Goal: Task Accomplishment & Management: Use online tool/utility

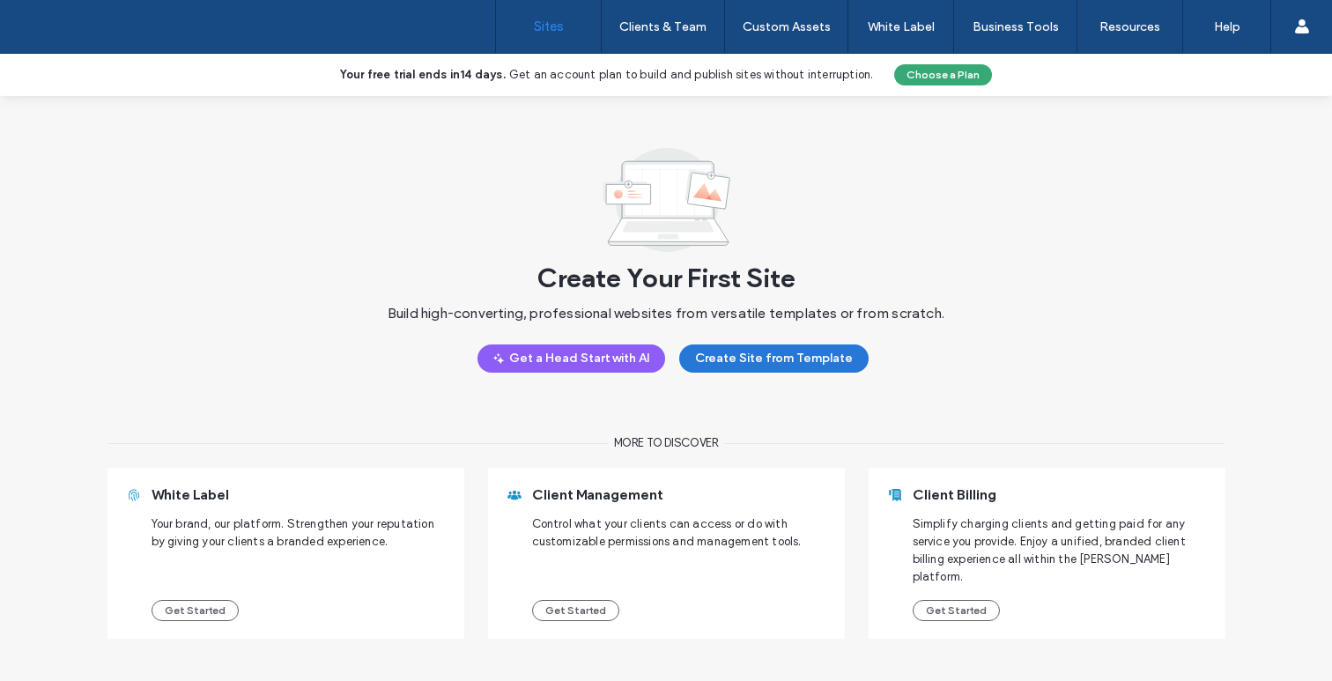
click at [739, 356] on button "Create Site from Template" at bounding box center [773, 358] width 189 height 28
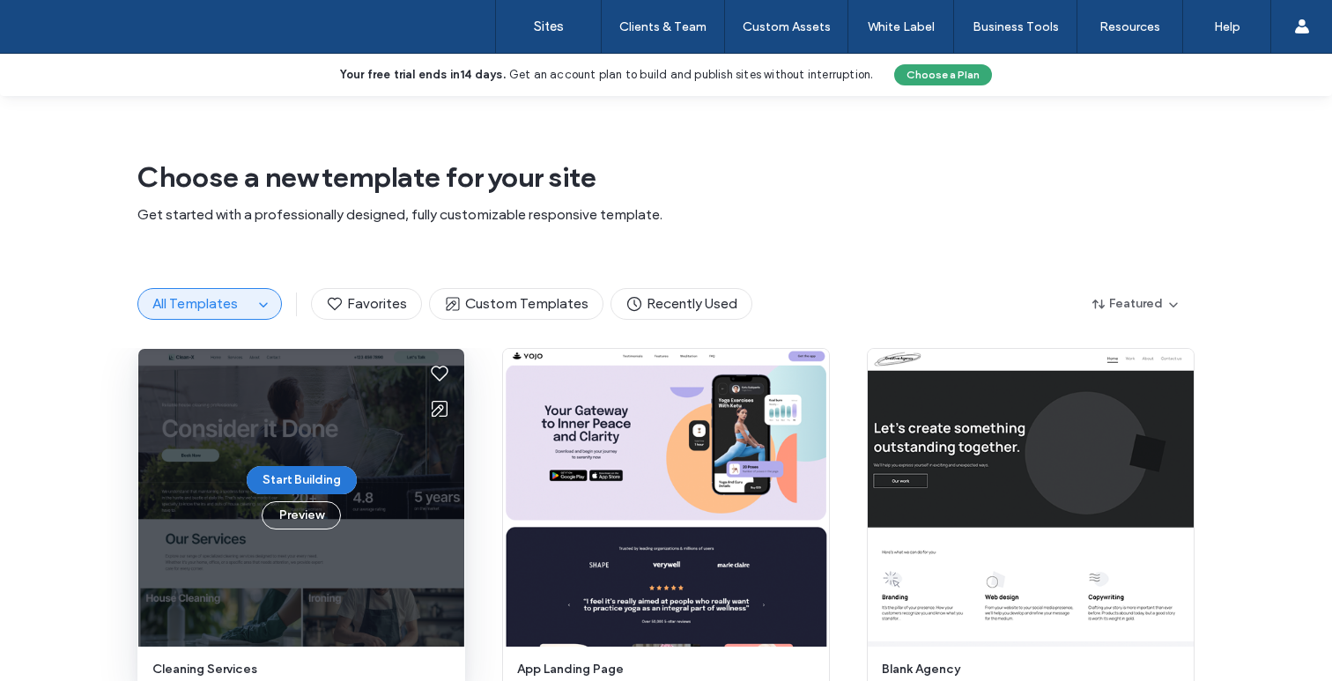
click at [312, 479] on button "Start Building" at bounding box center [302, 480] width 110 height 28
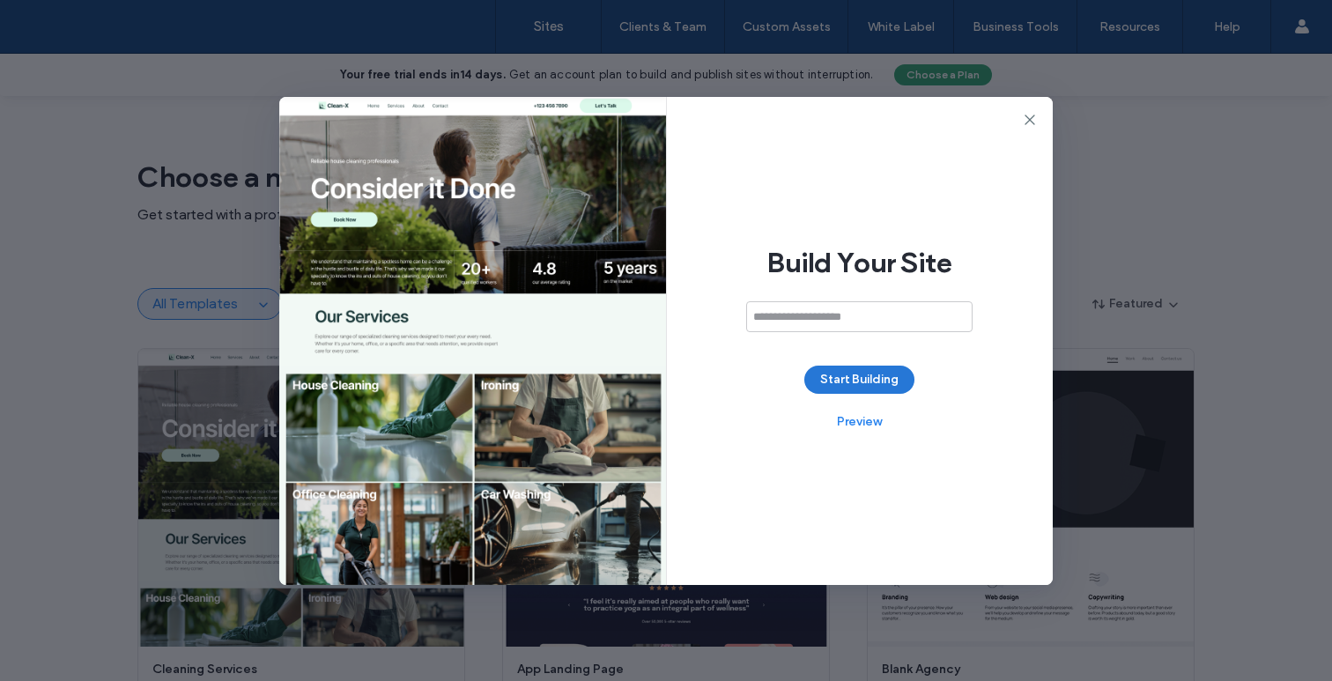
click at [885, 379] on button "Start Building" at bounding box center [859, 379] width 110 height 28
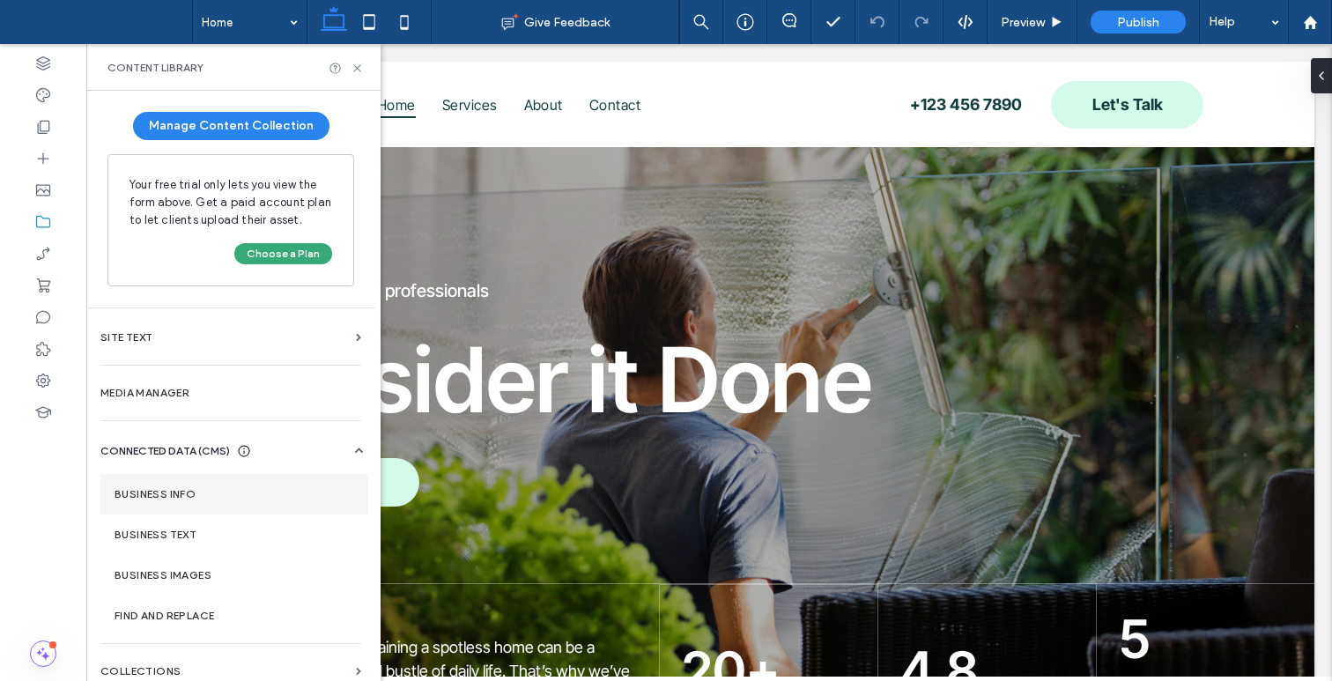
click at [158, 500] on label "Business Info" at bounding box center [234, 494] width 240 height 12
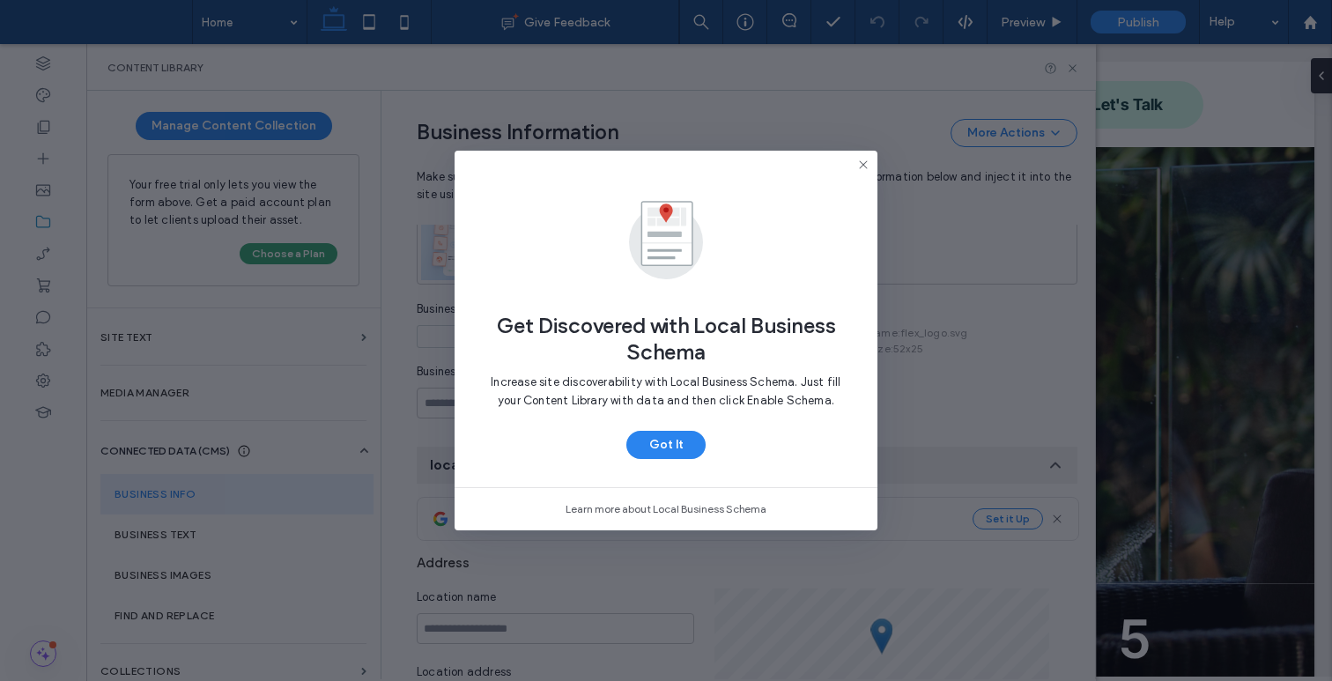
scroll to position [223, 0]
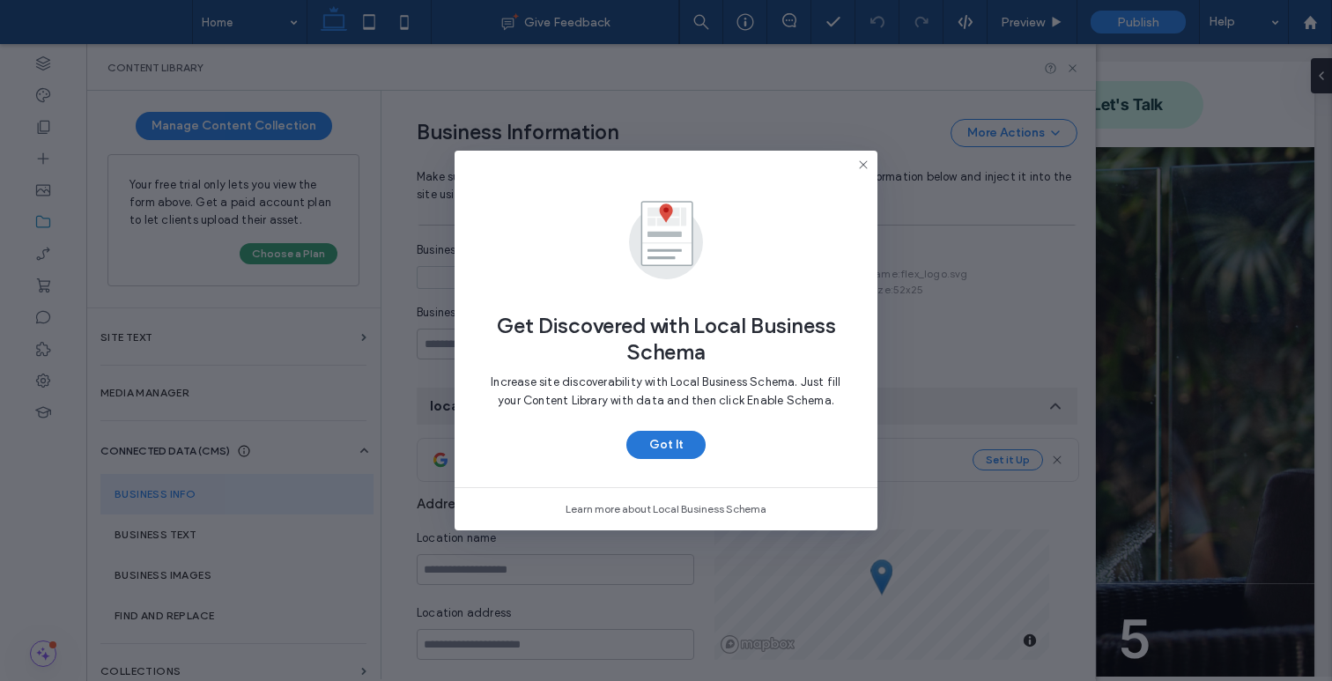
click at [678, 446] on button "Got It" at bounding box center [665, 445] width 79 height 28
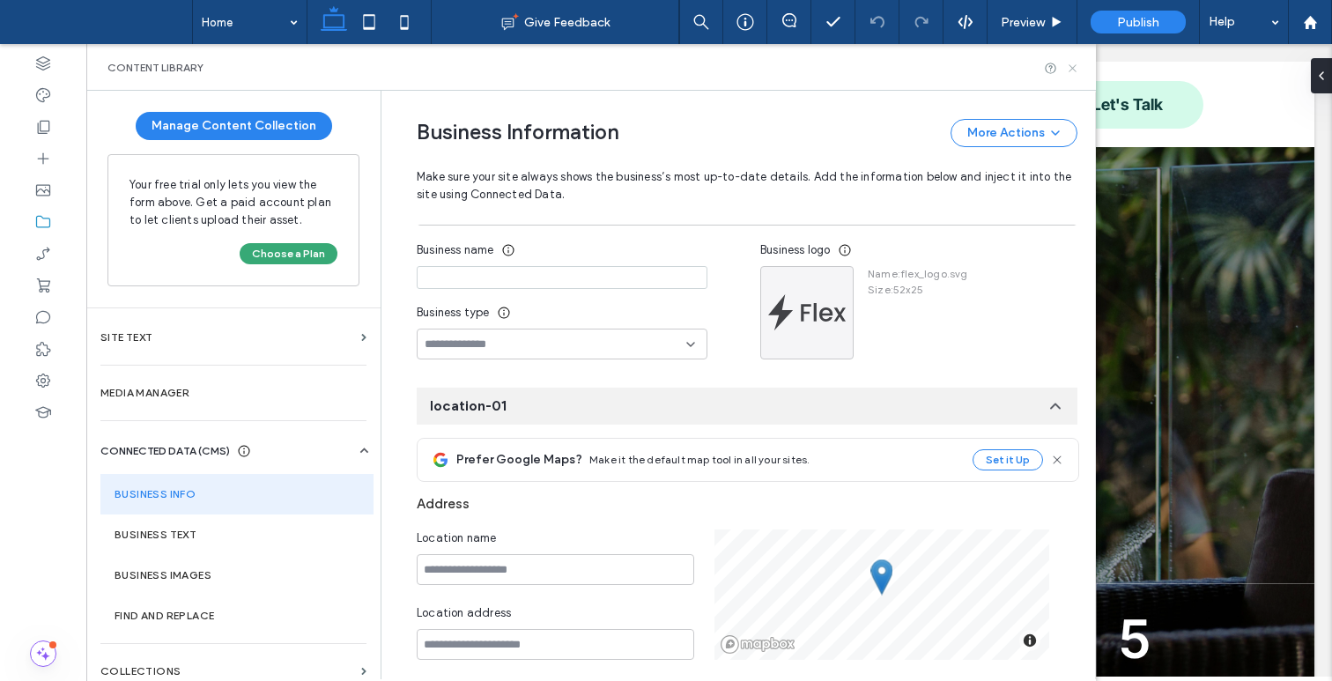
click at [1070, 68] on icon at bounding box center [1072, 68] width 13 height 13
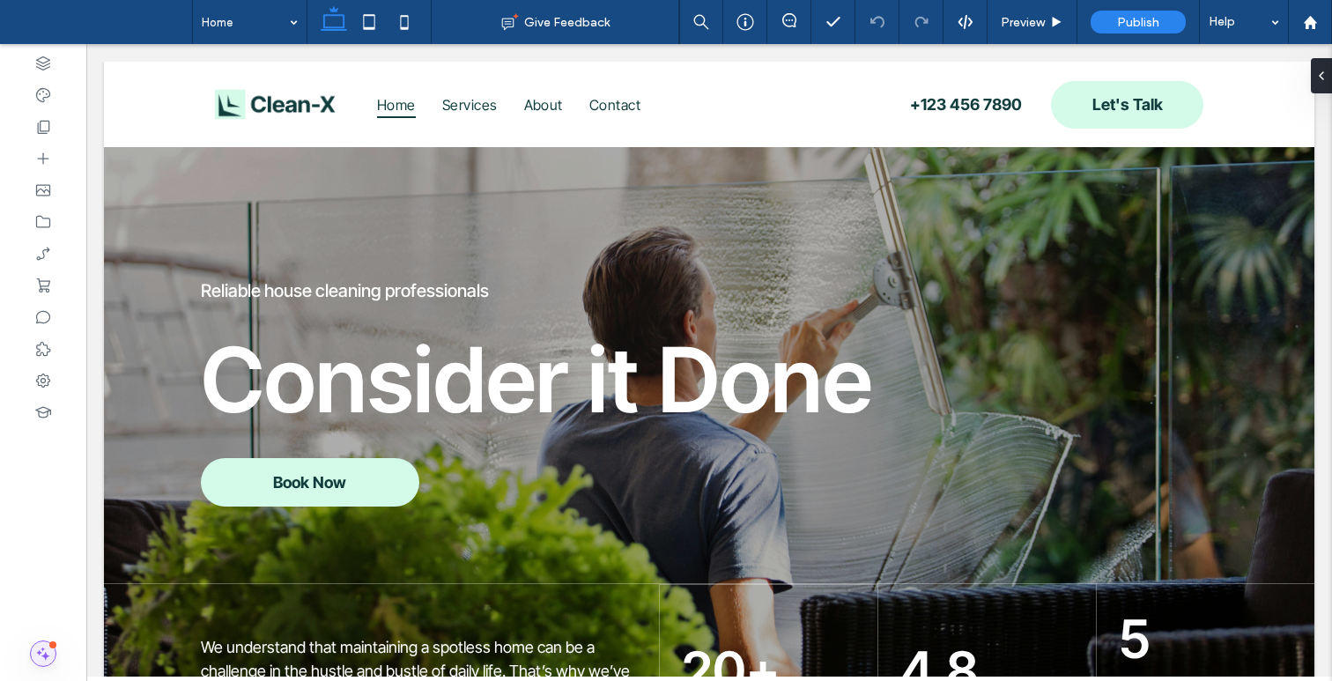
click at [46, 653] on use at bounding box center [43, 653] width 13 height 13
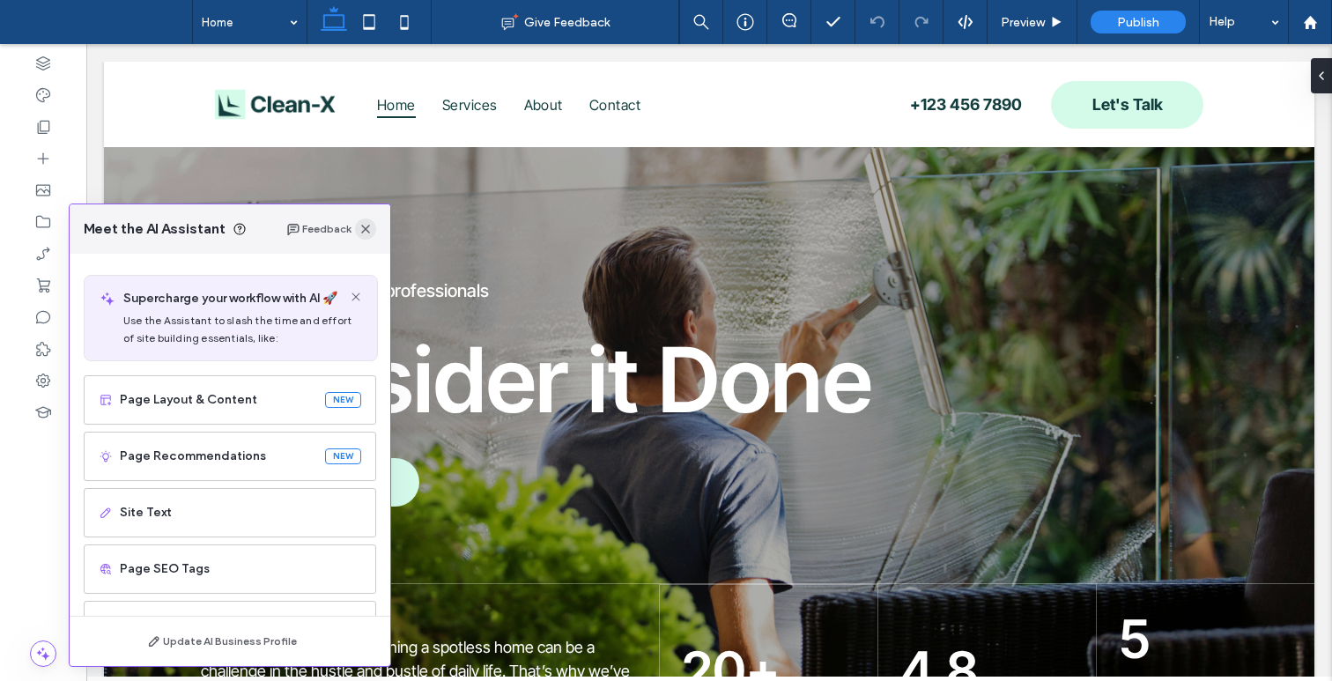
click at [372, 226] on icon "button" at bounding box center [365, 229] width 14 height 14
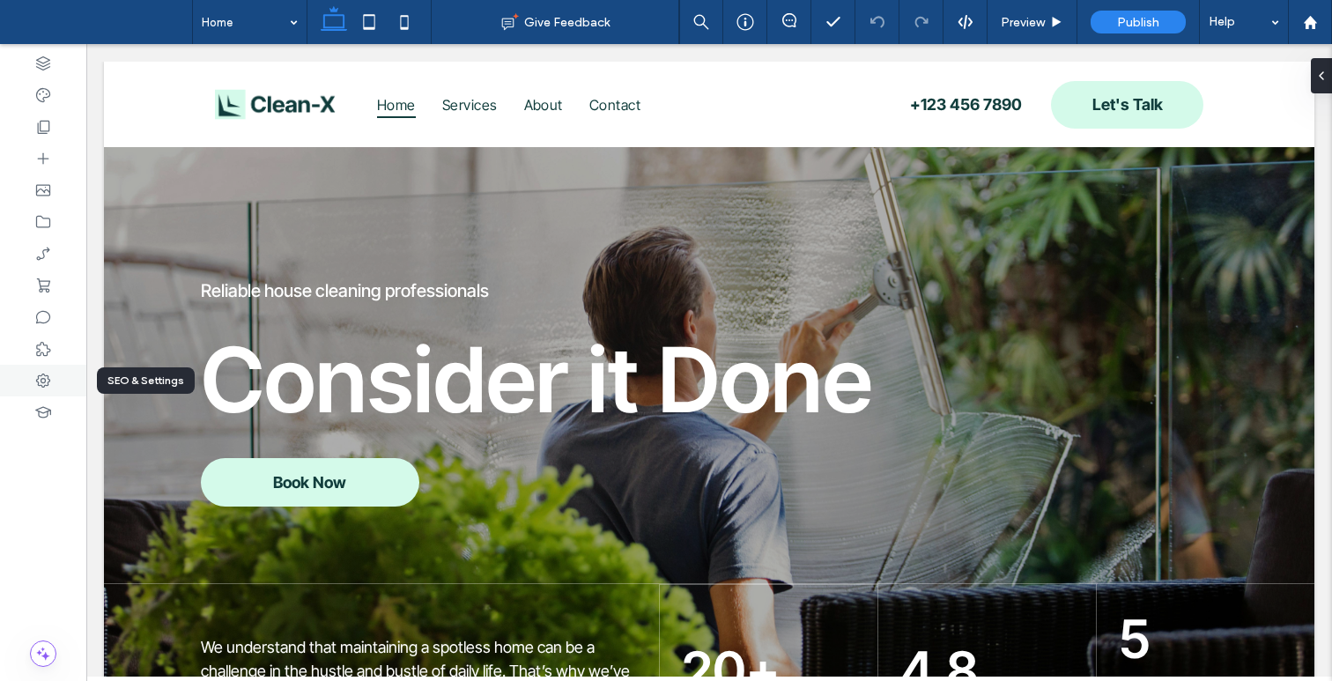
click at [42, 380] on icon at bounding box center [43, 381] width 18 height 18
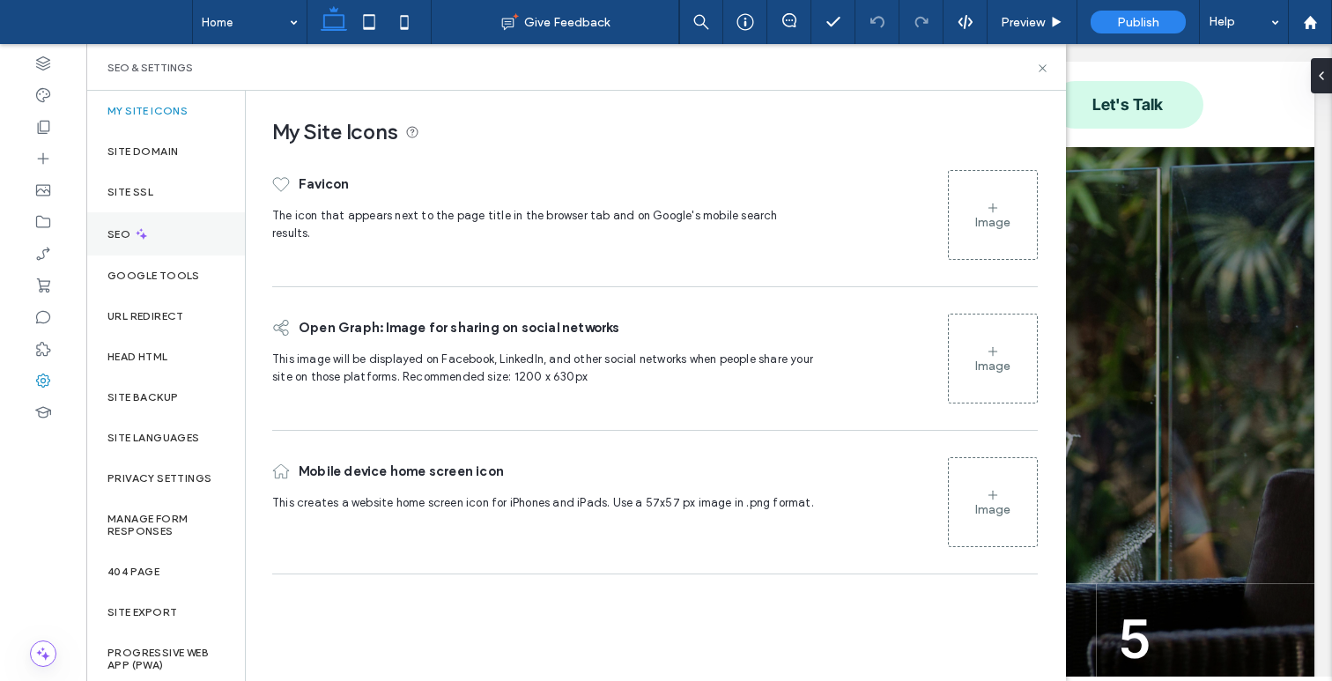
click at [141, 230] on use at bounding box center [141, 233] width 11 height 11
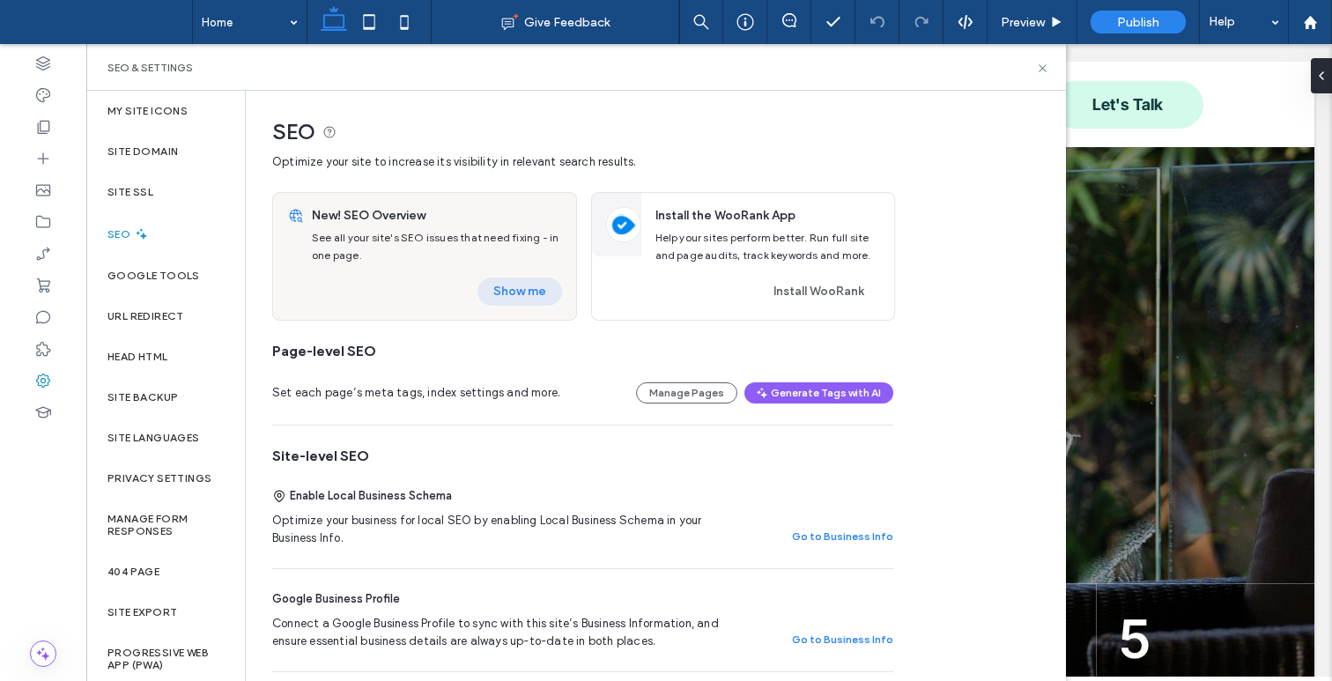
click at [531, 291] on button "Show me" at bounding box center [519, 291] width 85 height 28
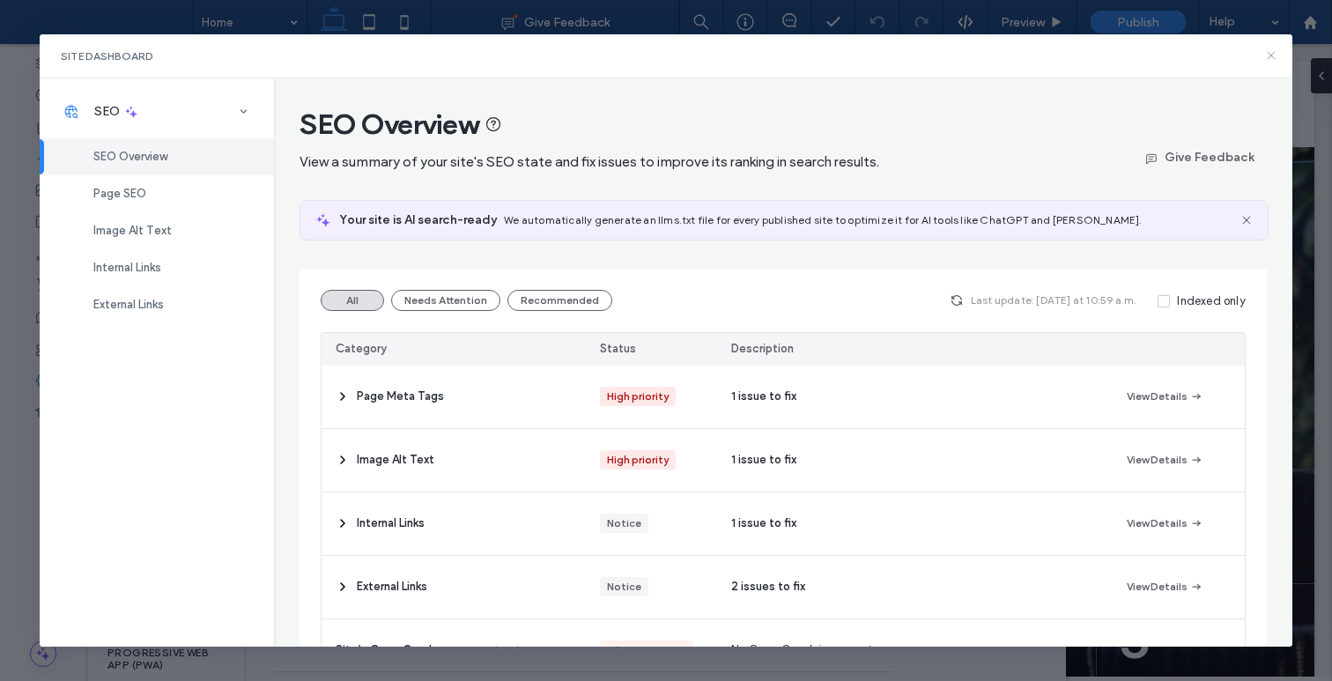
click at [1268, 56] on use at bounding box center [1270, 56] width 8 height 8
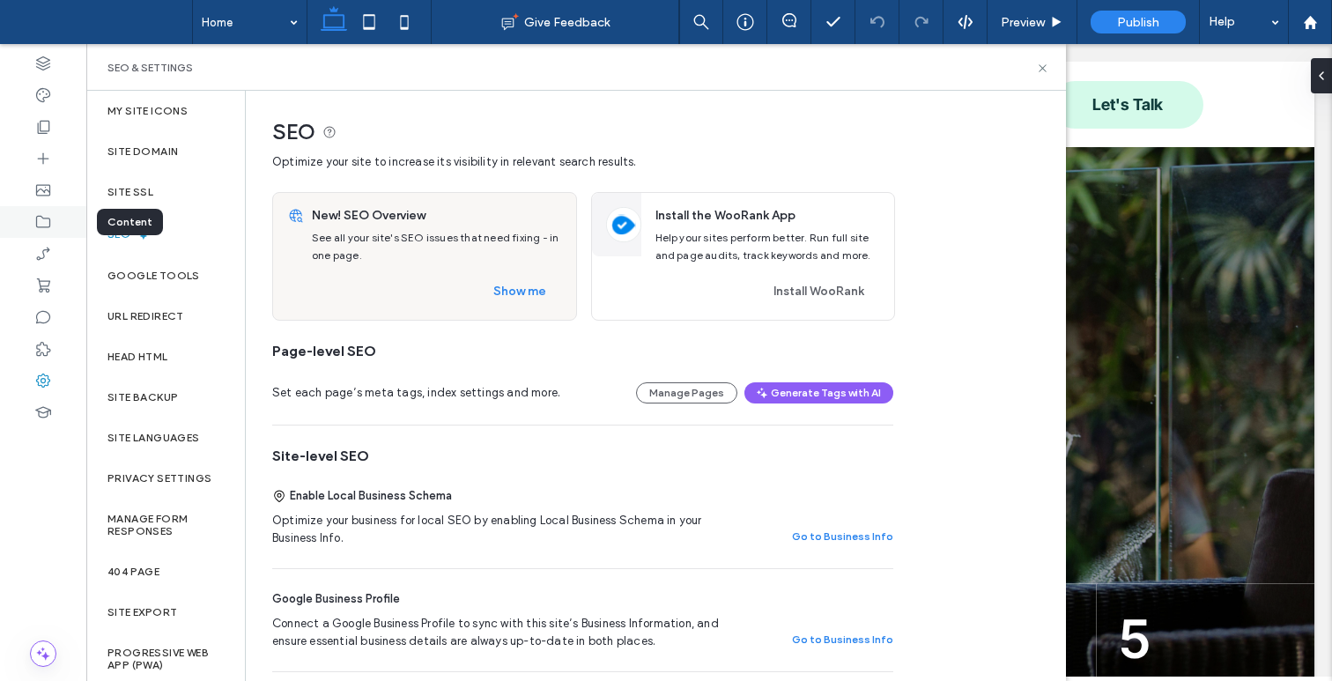
click at [38, 225] on icon at bounding box center [43, 222] width 18 height 18
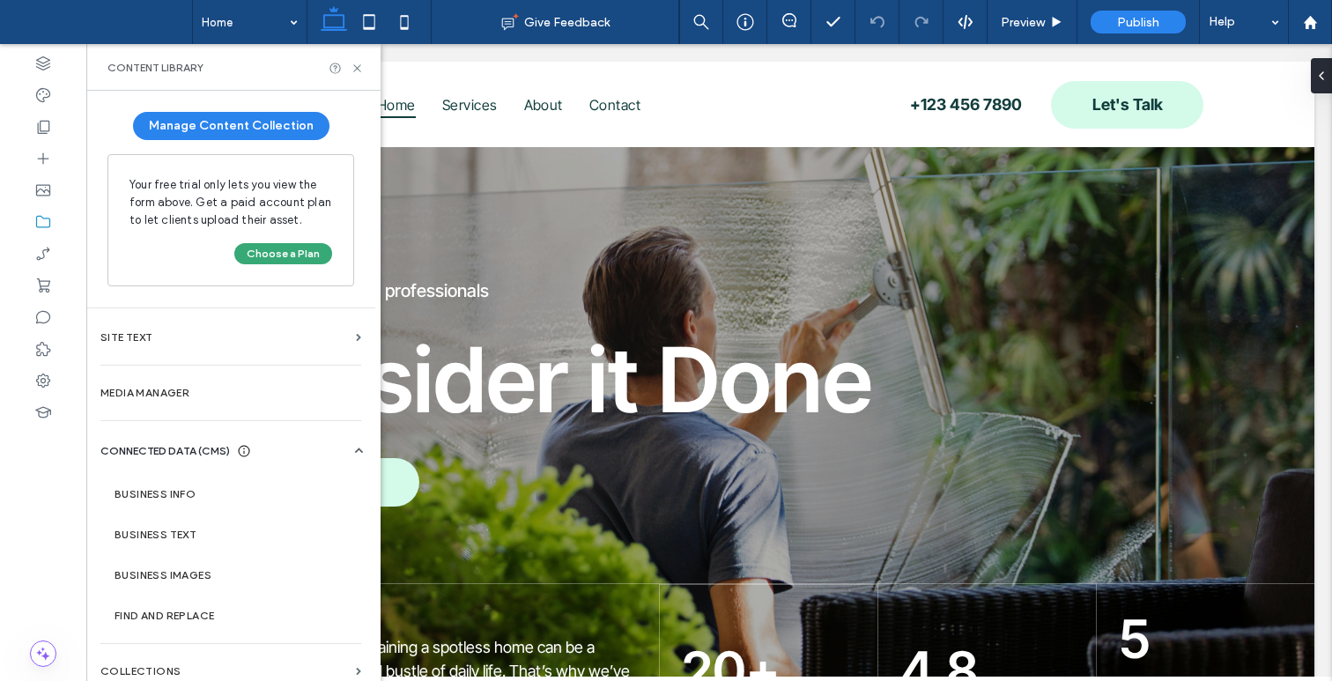
scroll to position [32, 0]
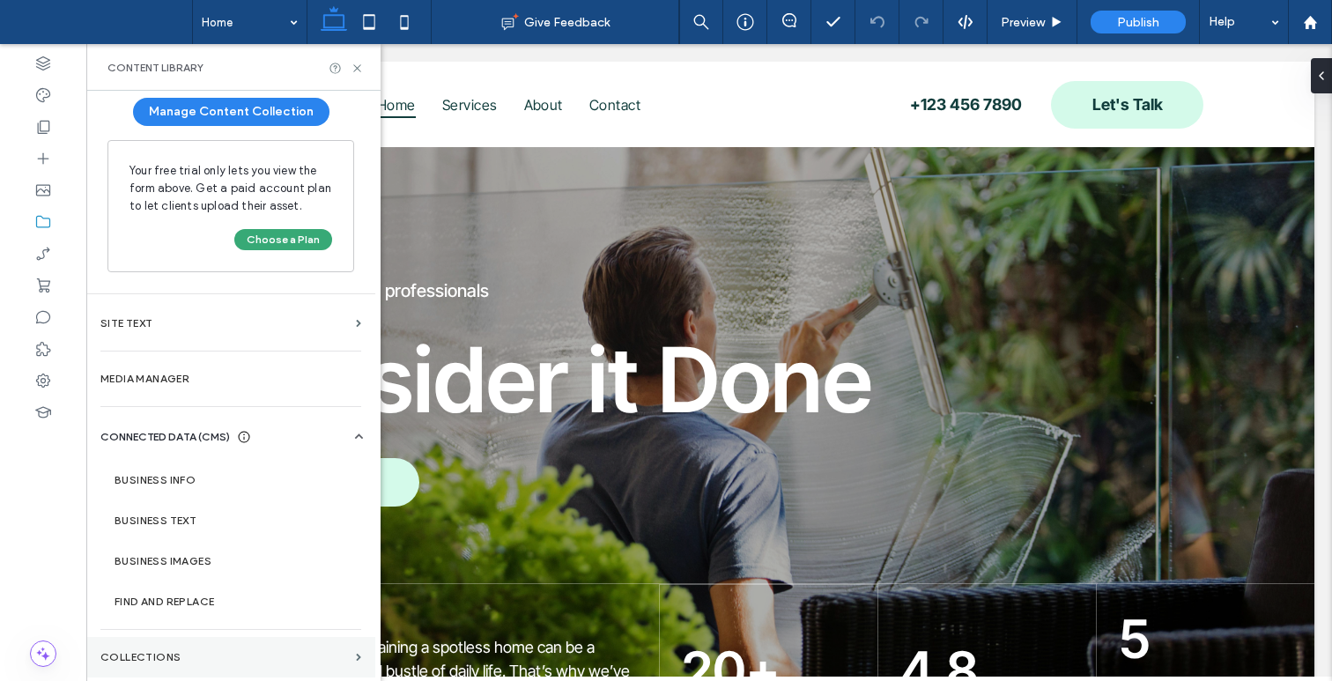
click at [264, 660] on label "Collections" at bounding box center [224, 657] width 248 height 12
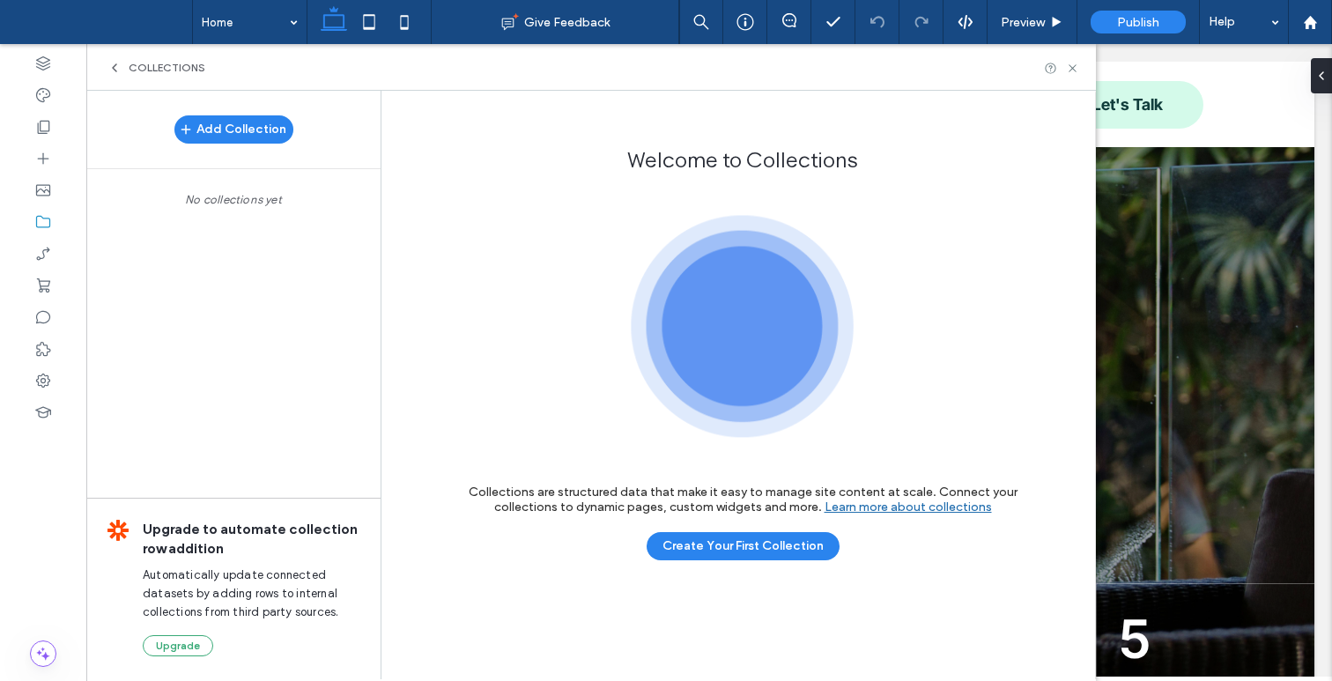
scroll to position [14, 0]
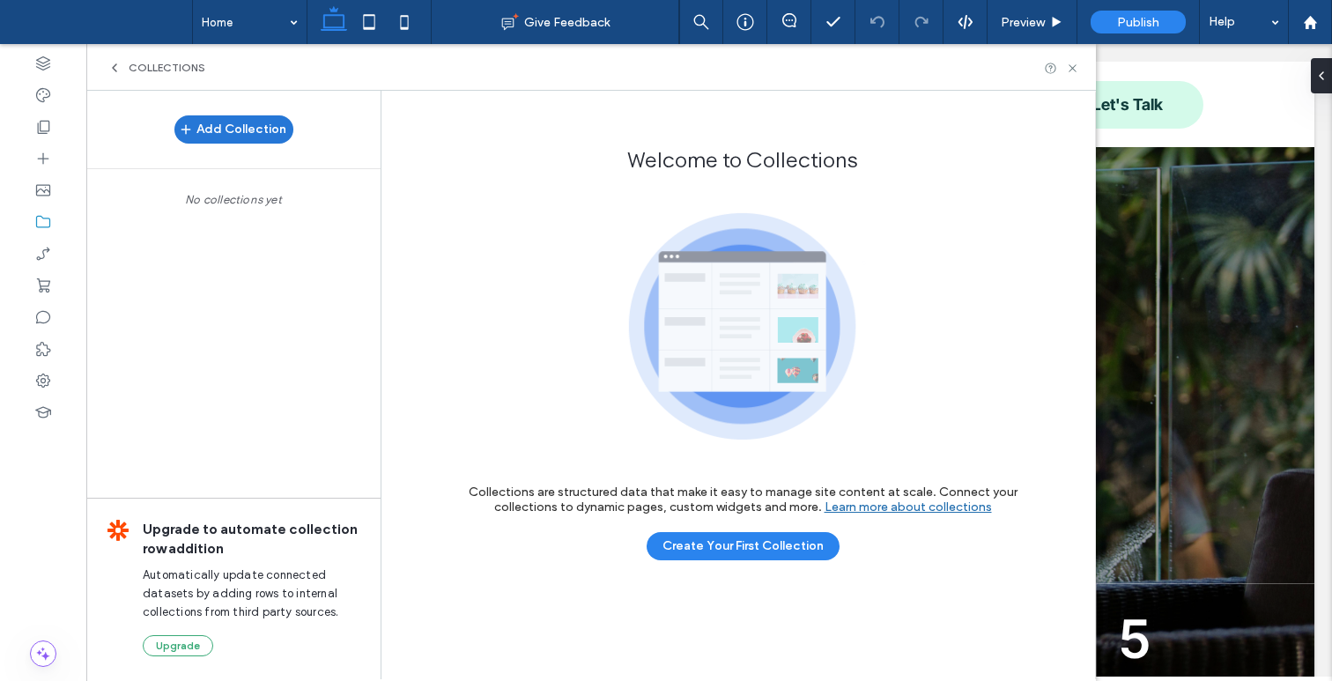
click at [240, 133] on button "Add Collection" at bounding box center [233, 129] width 119 height 28
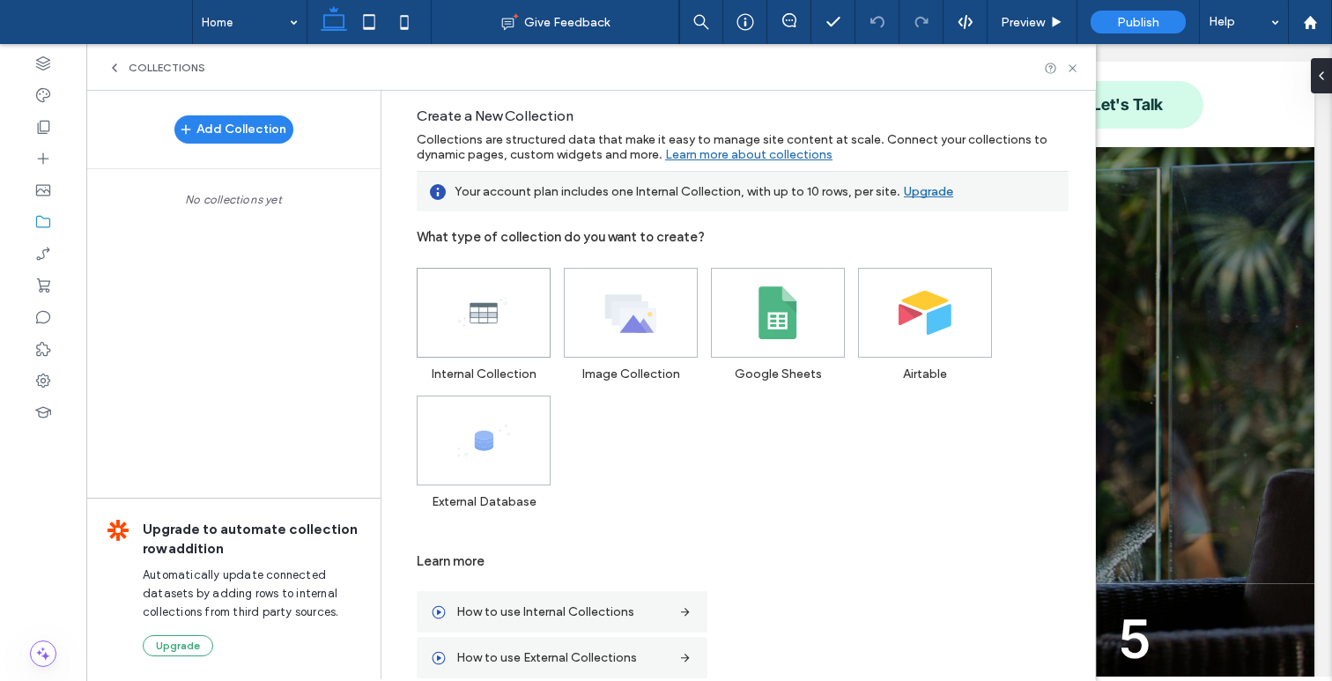
click at [457, 307] on icon at bounding box center [483, 312] width 53 height 53
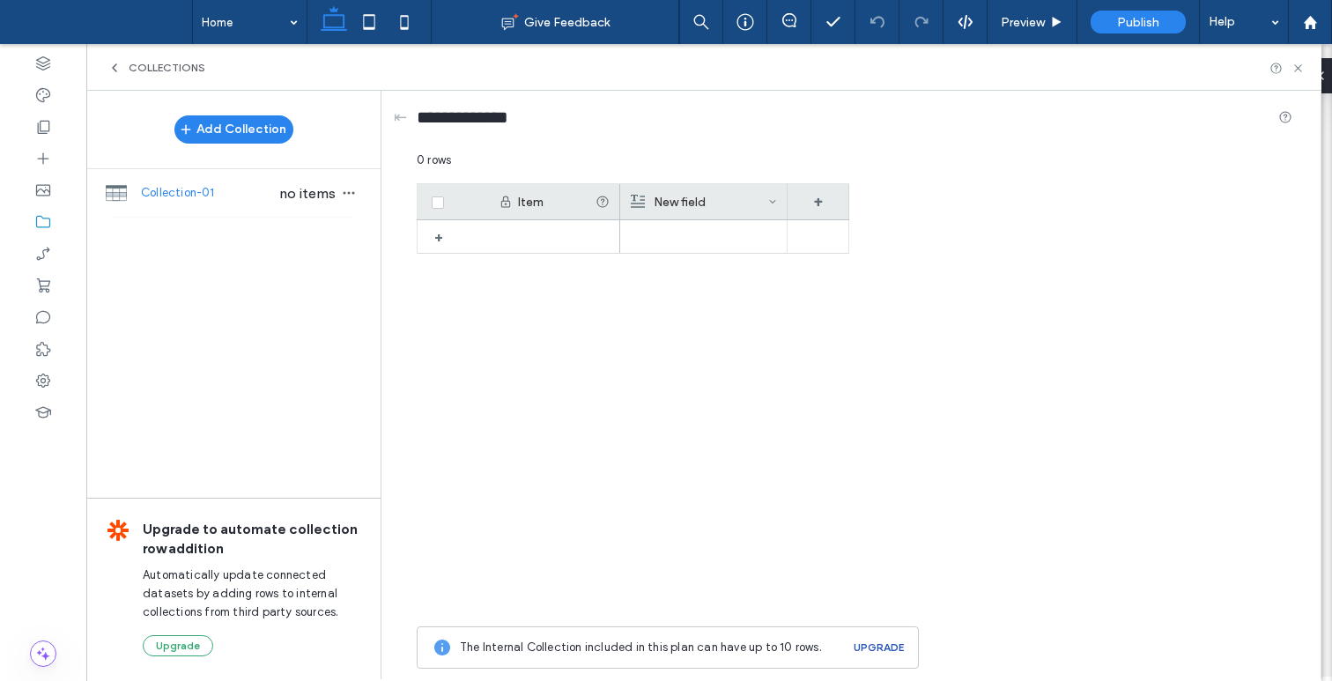
click at [136, 73] on span "Collections" at bounding box center [167, 68] width 77 height 14
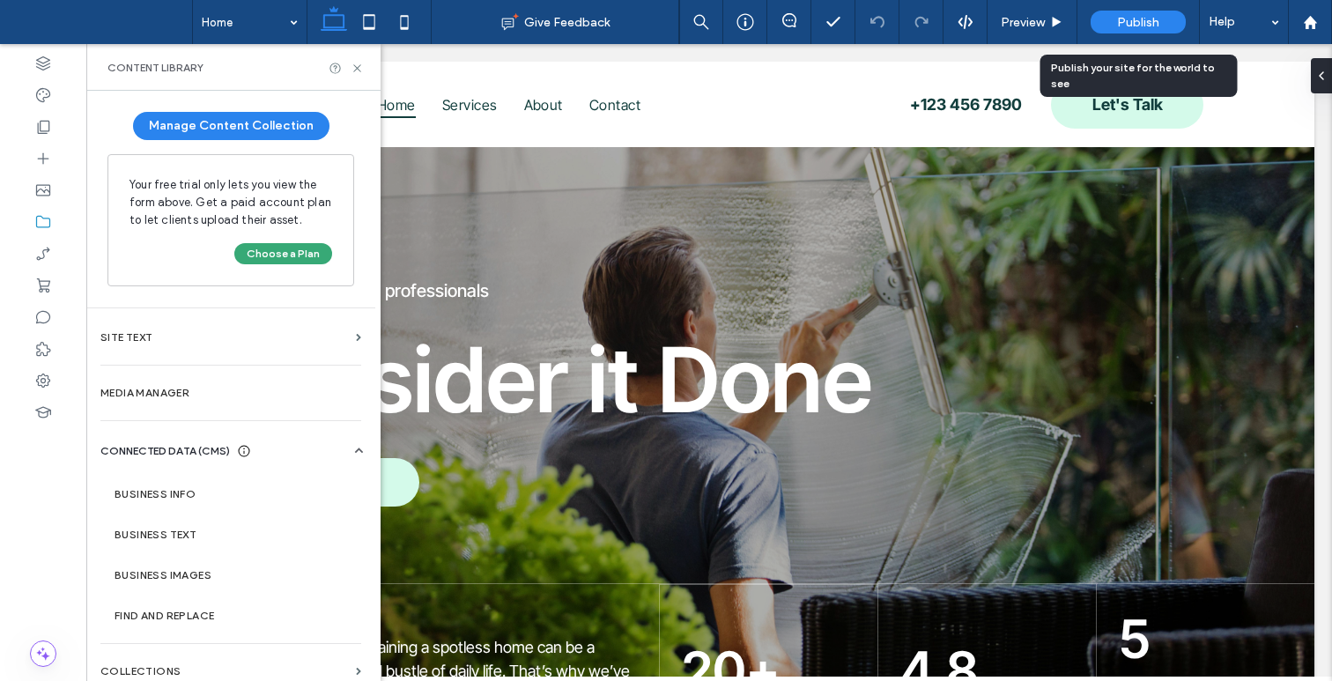
click at [1123, 18] on span "Publish" at bounding box center [1138, 22] width 42 height 15
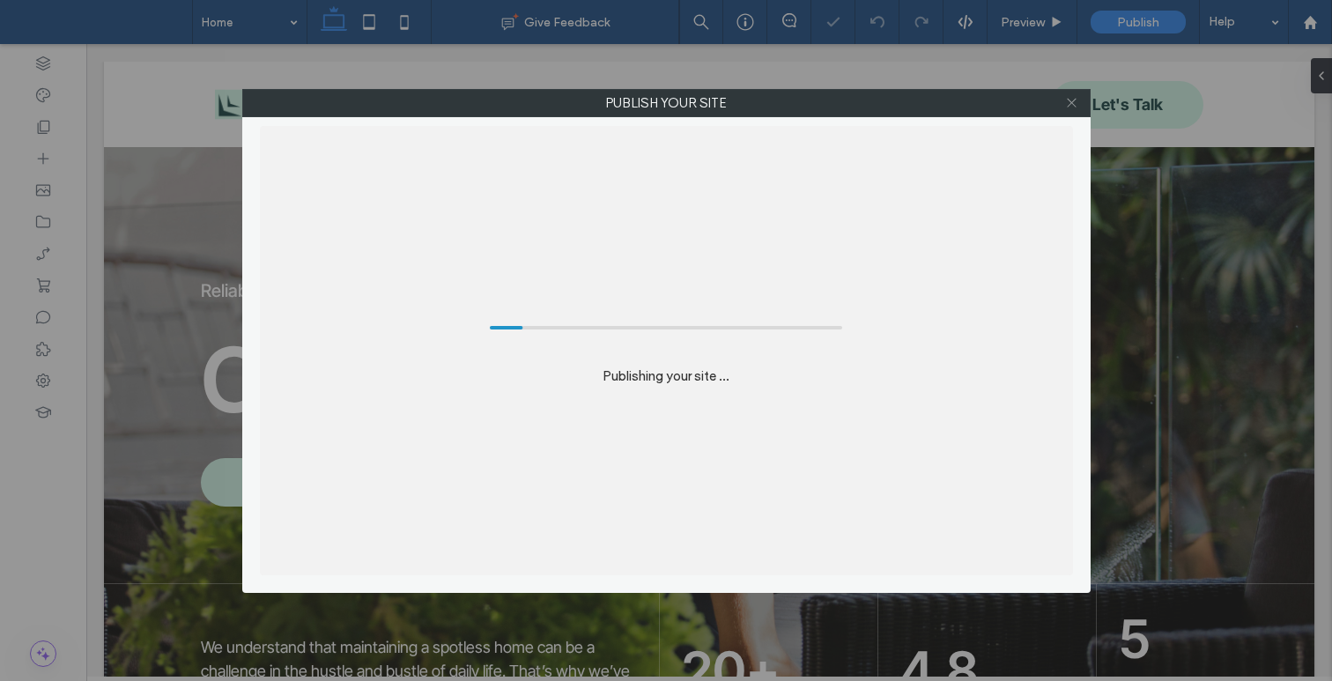
click at [1068, 96] on icon at bounding box center [1071, 102] width 13 height 13
